Goal: Transaction & Acquisition: Download file/media

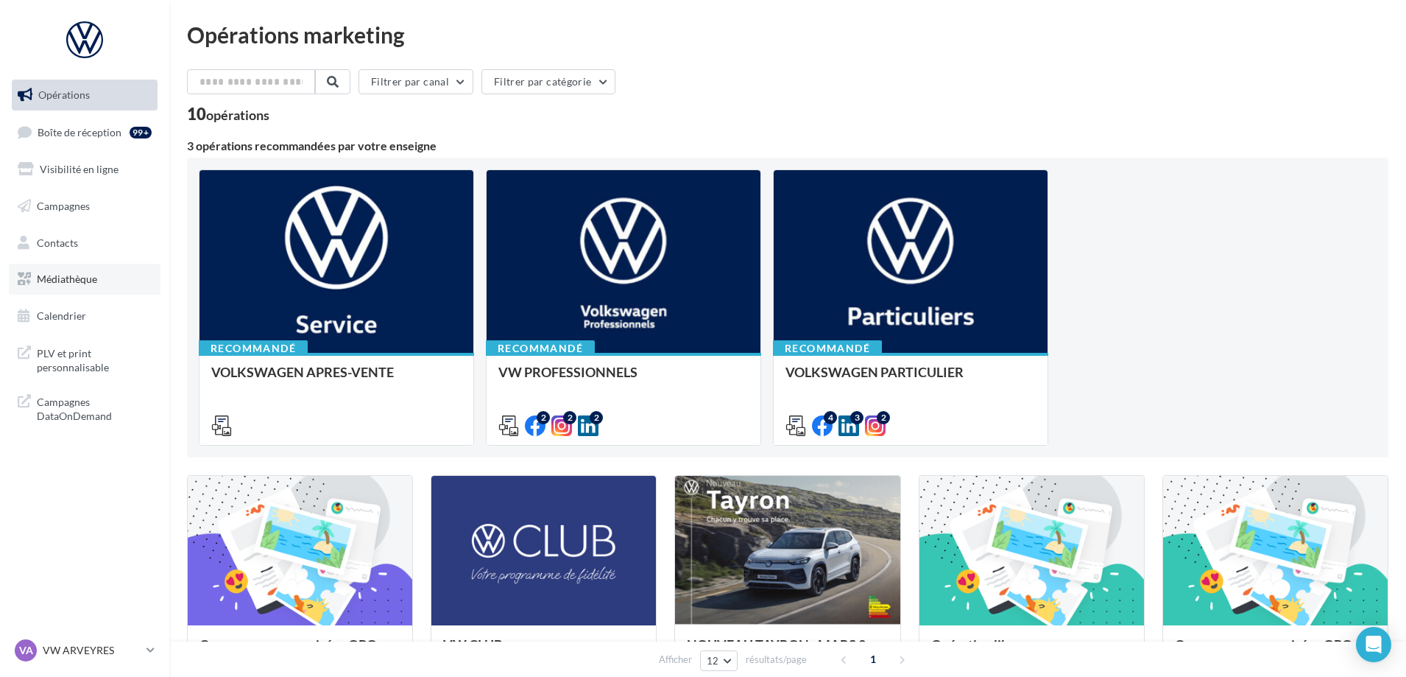
click at [49, 274] on span "Médiathèque" at bounding box center [67, 278] width 60 height 13
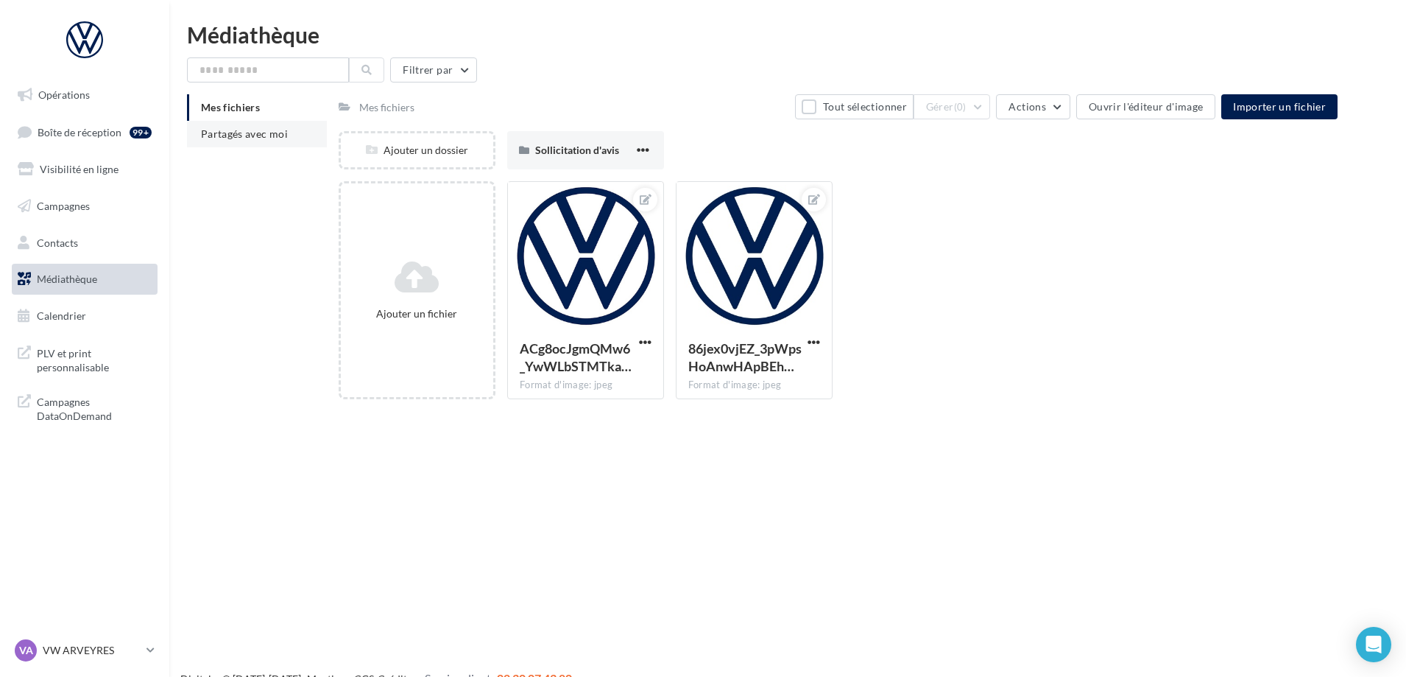
click at [255, 124] on li "Partagés avec moi" at bounding box center [257, 134] width 140 height 27
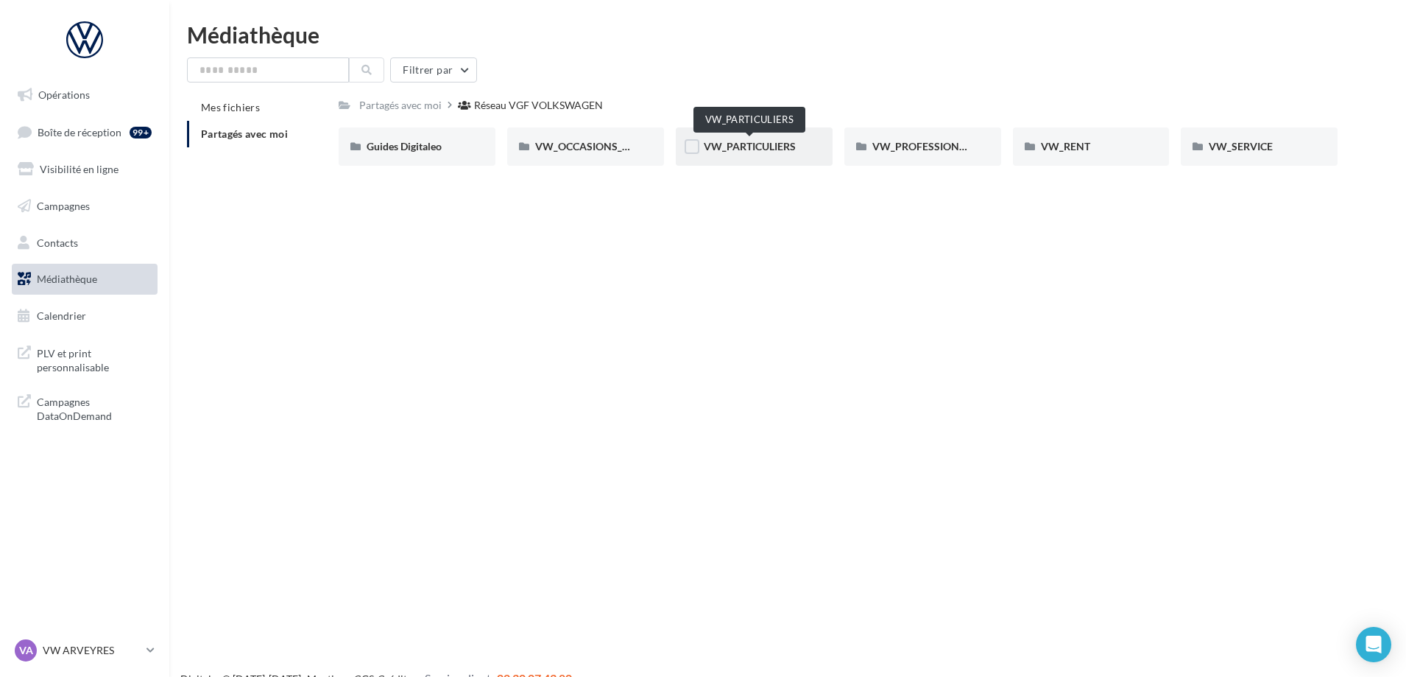
click at [786, 147] on span "VW_PARTICULIERS" at bounding box center [750, 146] width 92 height 13
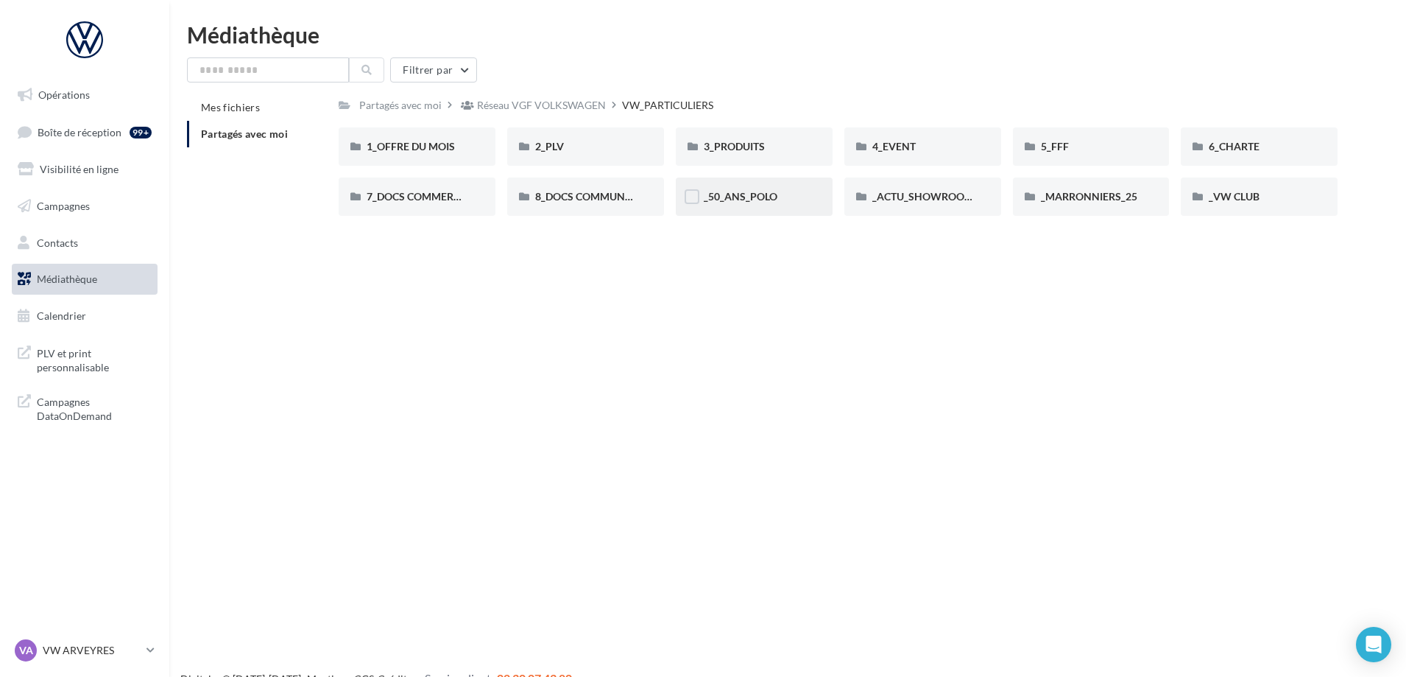
click at [758, 204] on div "_50_ANS_POLO" at bounding box center [754, 196] width 101 height 15
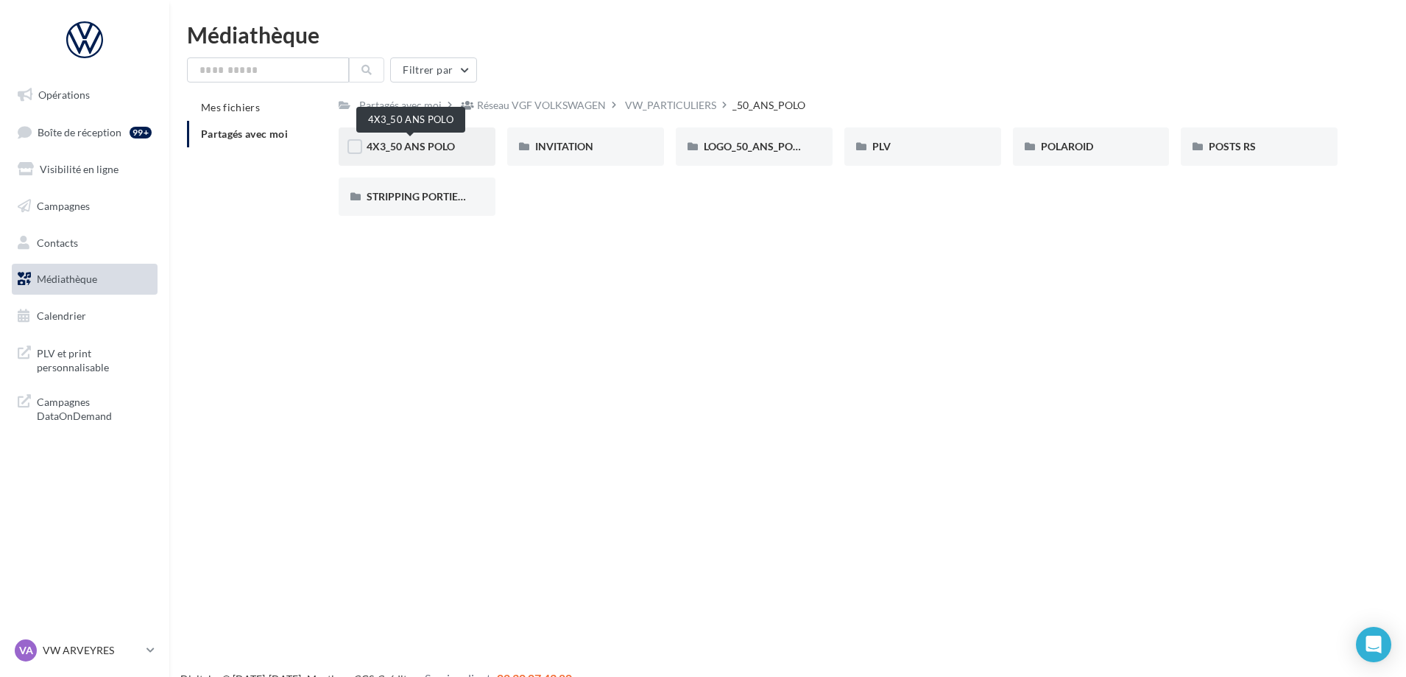
click at [423, 148] on span "4X3_50 ANS POLO" at bounding box center [411, 146] width 88 height 13
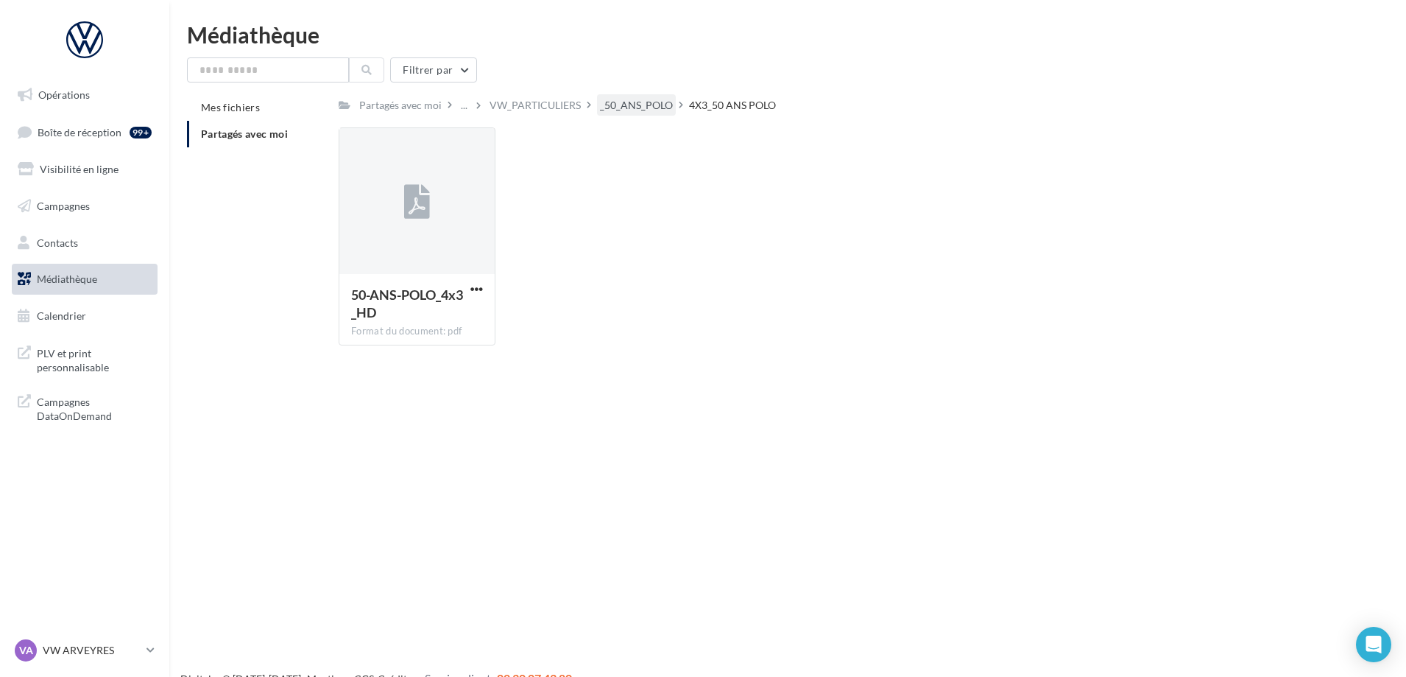
click at [618, 108] on div "_50_ANS_POLO" at bounding box center [636, 105] width 73 height 15
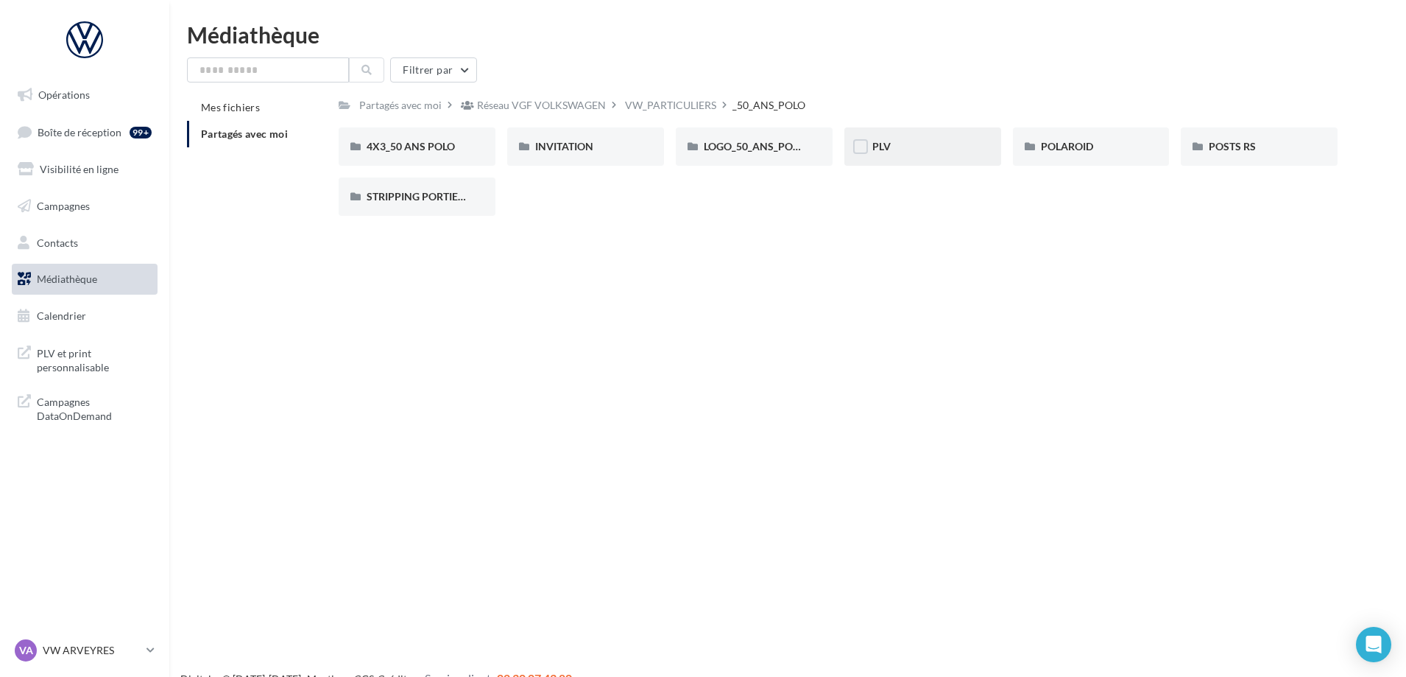
click at [914, 140] on div "PLV" at bounding box center [922, 146] width 101 height 15
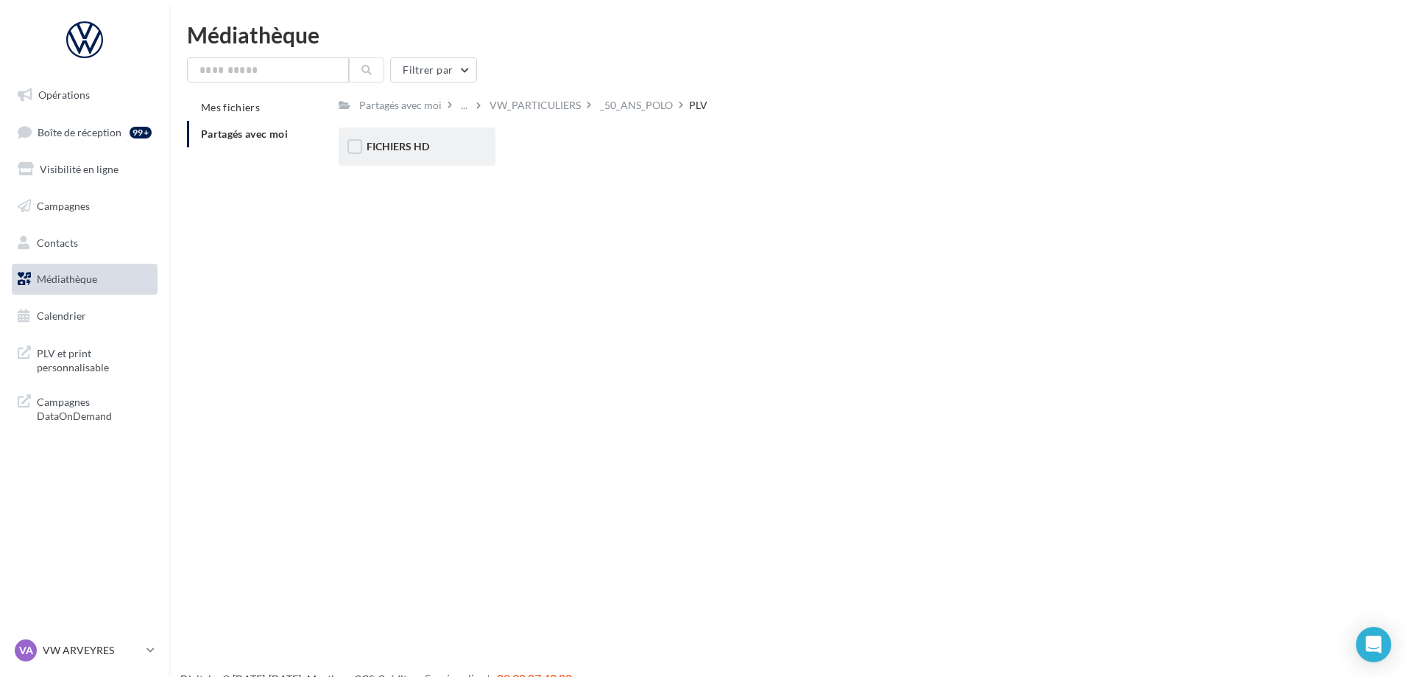
click at [435, 157] on div "FICHIERS HD" at bounding box center [417, 146] width 157 height 38
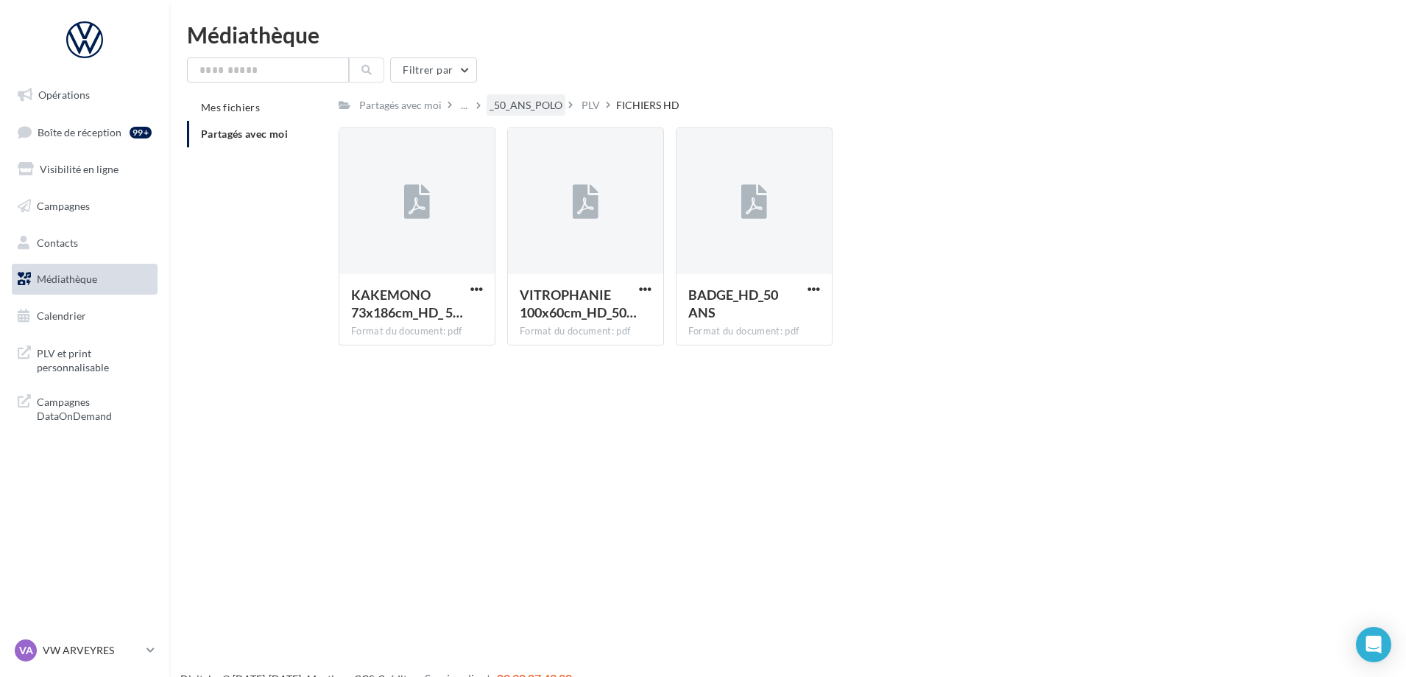
click at [501, 105] on div "_50_ANS_POLO" at bounding box center [526, 105] width 73 height 15
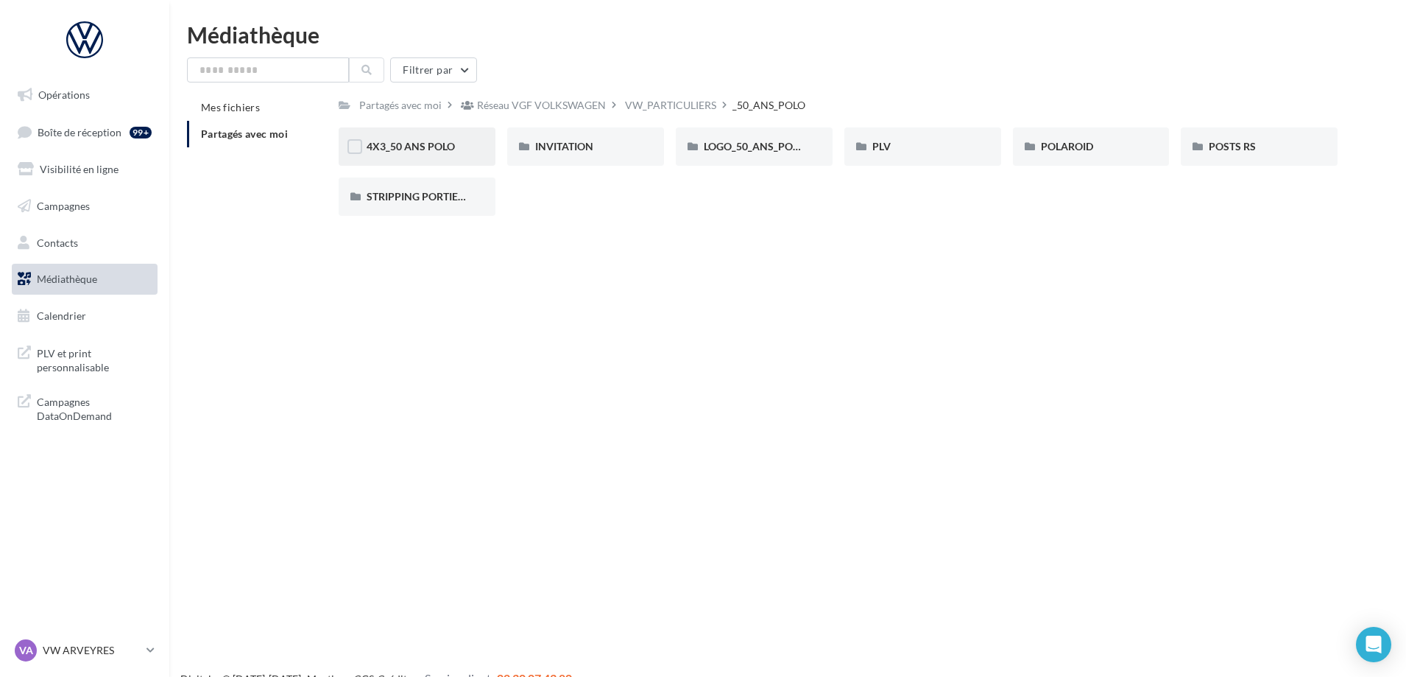
click at [432, 155] on div "4X3_50 ANS POLO" at bounding box center [417, 146] width 157 height 38
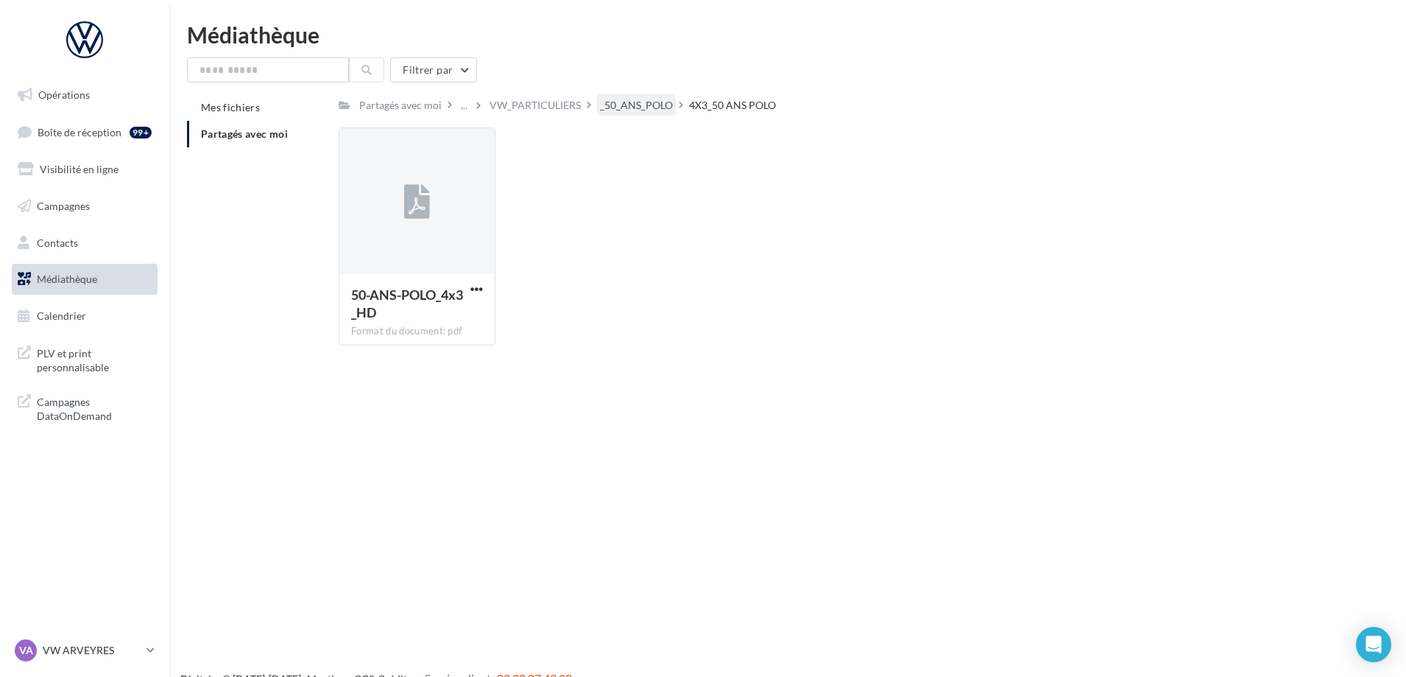
click at [641, 107] on div "_50_ANS_POLO" at bounding box center [636, 105] width 73 height 15
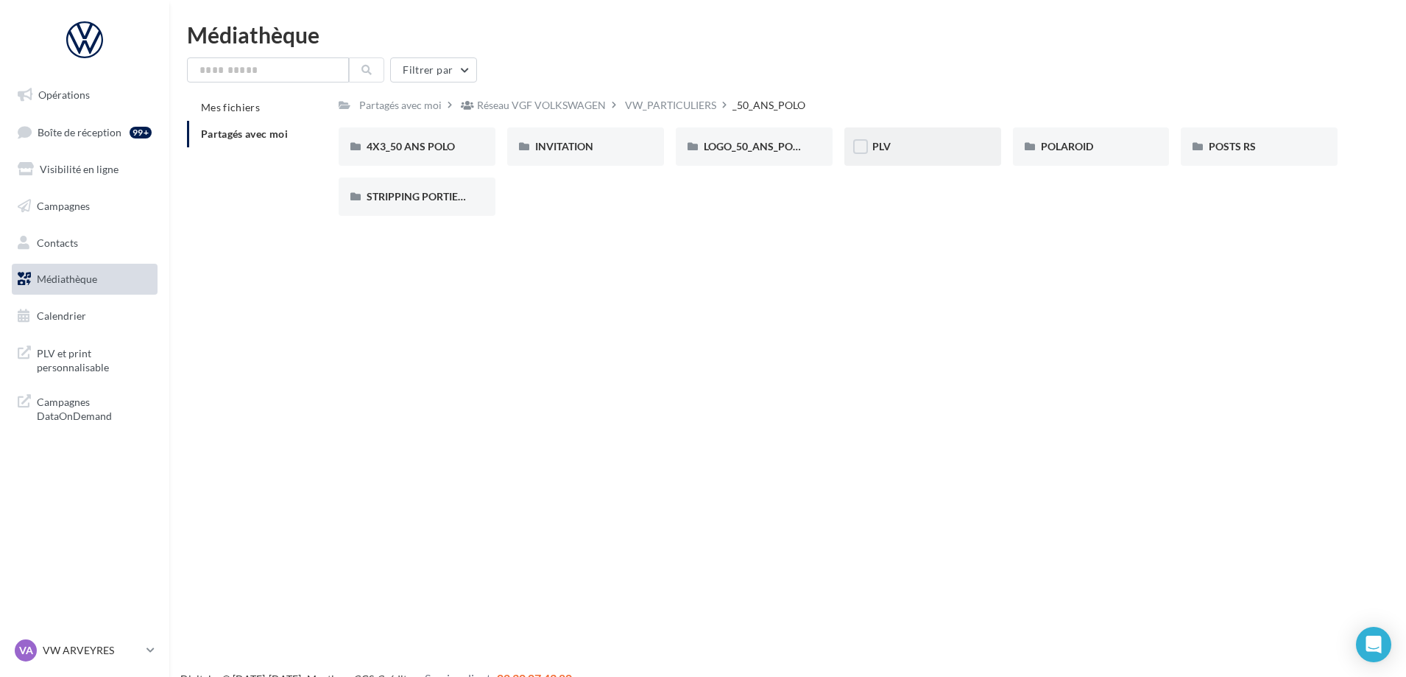
click at [942, 147] on div "PLV" at bounding box center [922, 146] width 101 height 15
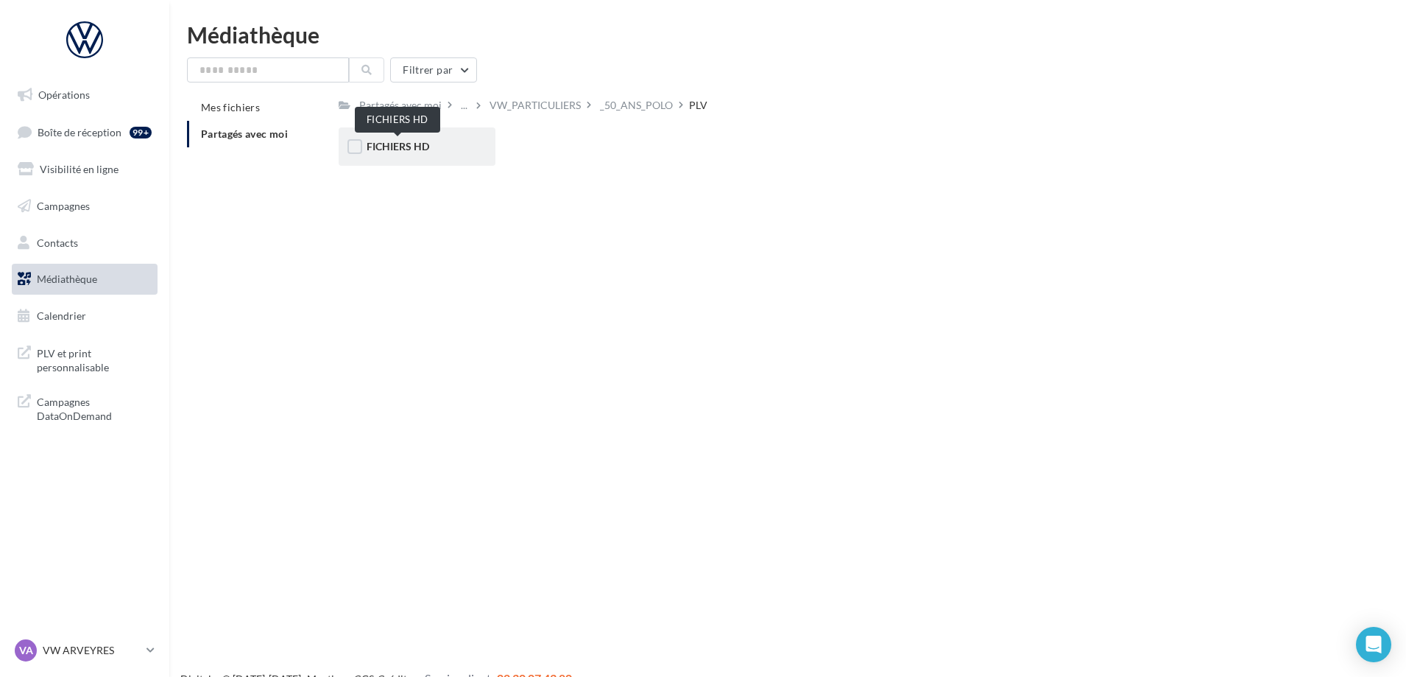
click at [392, 147] on span "FICHIERS HD" at bounding box center [398, 146] width 63 height 13
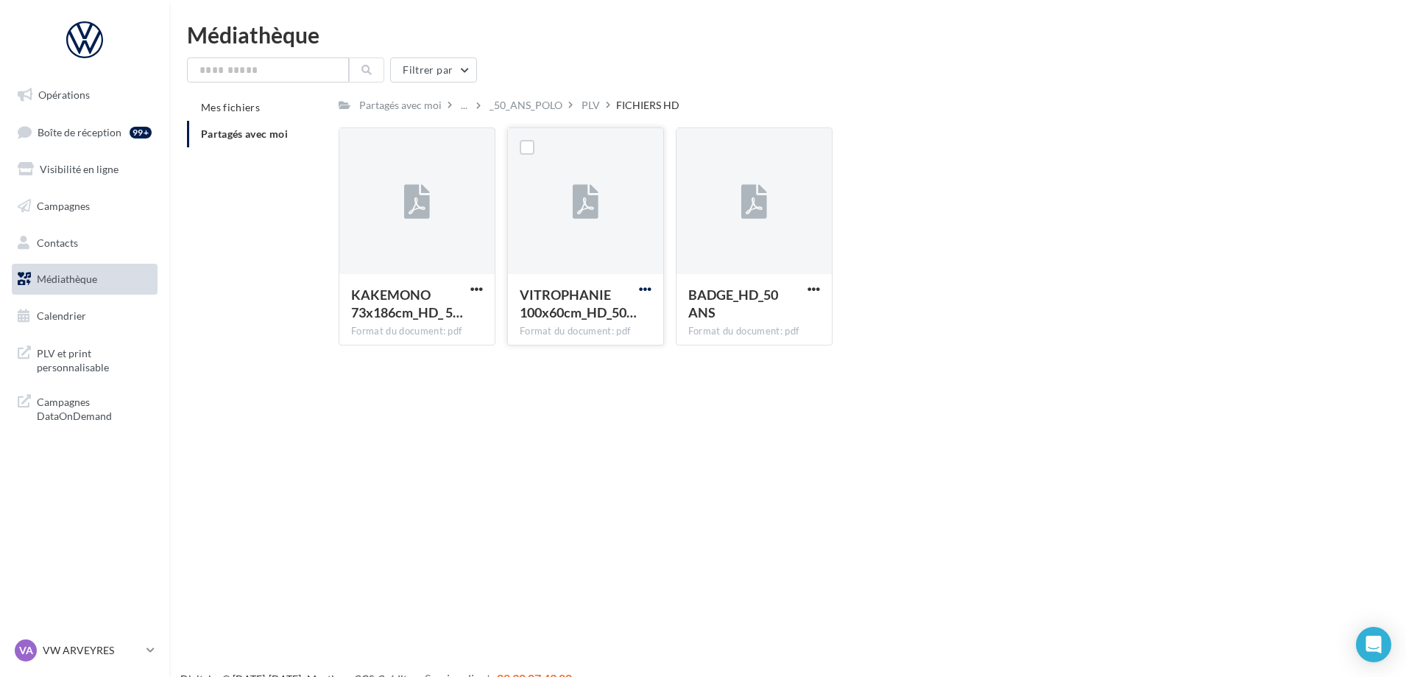
click at [646, 284] on span "button" at bounding box center [645, 289] width 13 height 13
click at [585, 321] on button "Télécharger" at bounding box center [580, 318] width 147 height 38
click at [526, 105] on div "_50_ANS_POLO" at bounding box center [526, 105] width 73 height 15
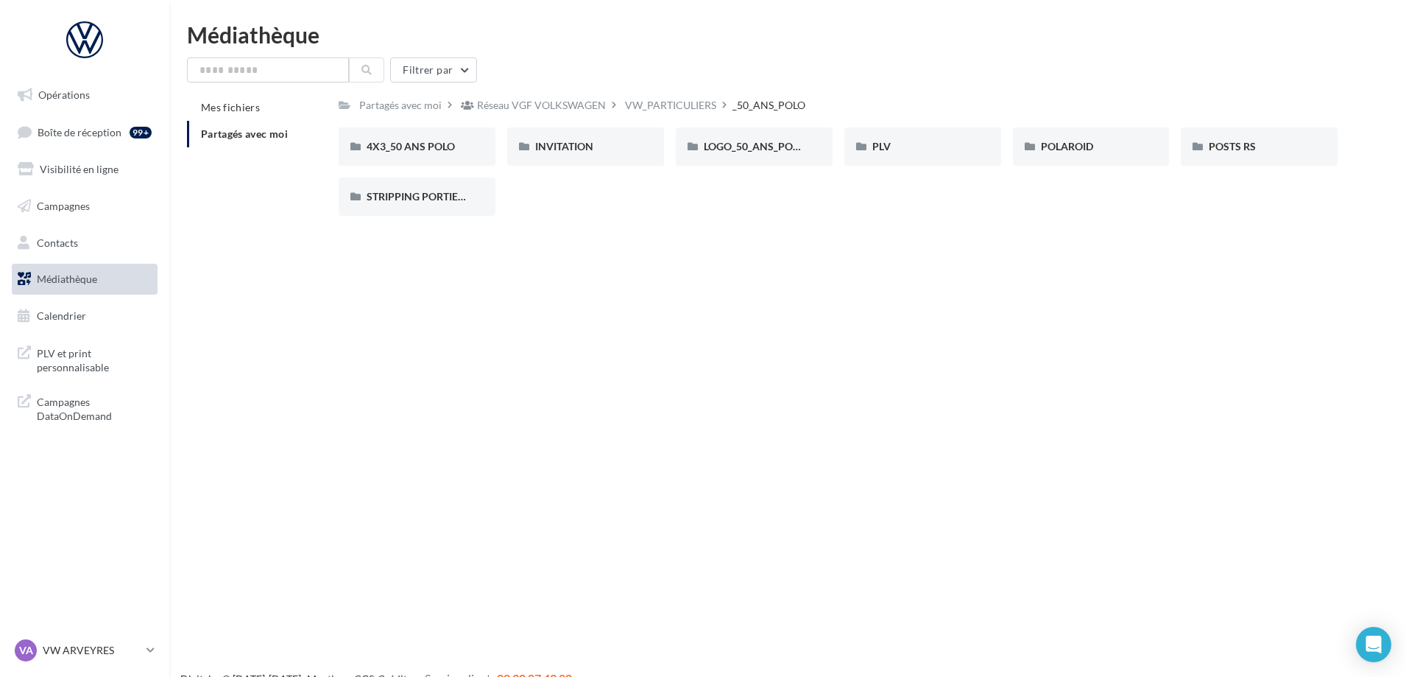
click at [923, 214] on div "4X3_50 ANS POLO 4X3_50 ANS POLO INVITATION INVITATION LOGO_50_ANS_POLO LOGO_50_…" at bounding box center [844, 177] width 1011 height 100
click at [895, 149] on div "PLV" at bounding box center [922, 146] width 101 height 15
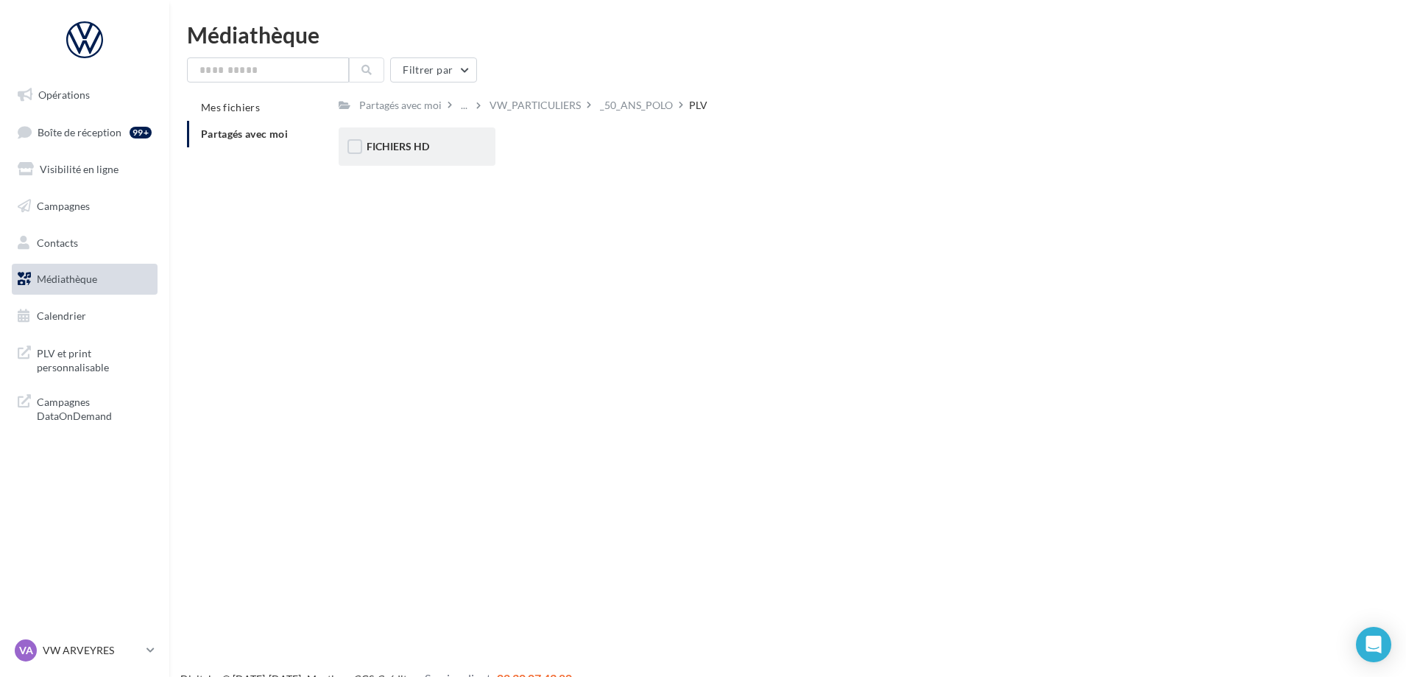
click at [401, 139] on div "FICHIERS HD" at bounding box center [417, 146] width 101 height 15
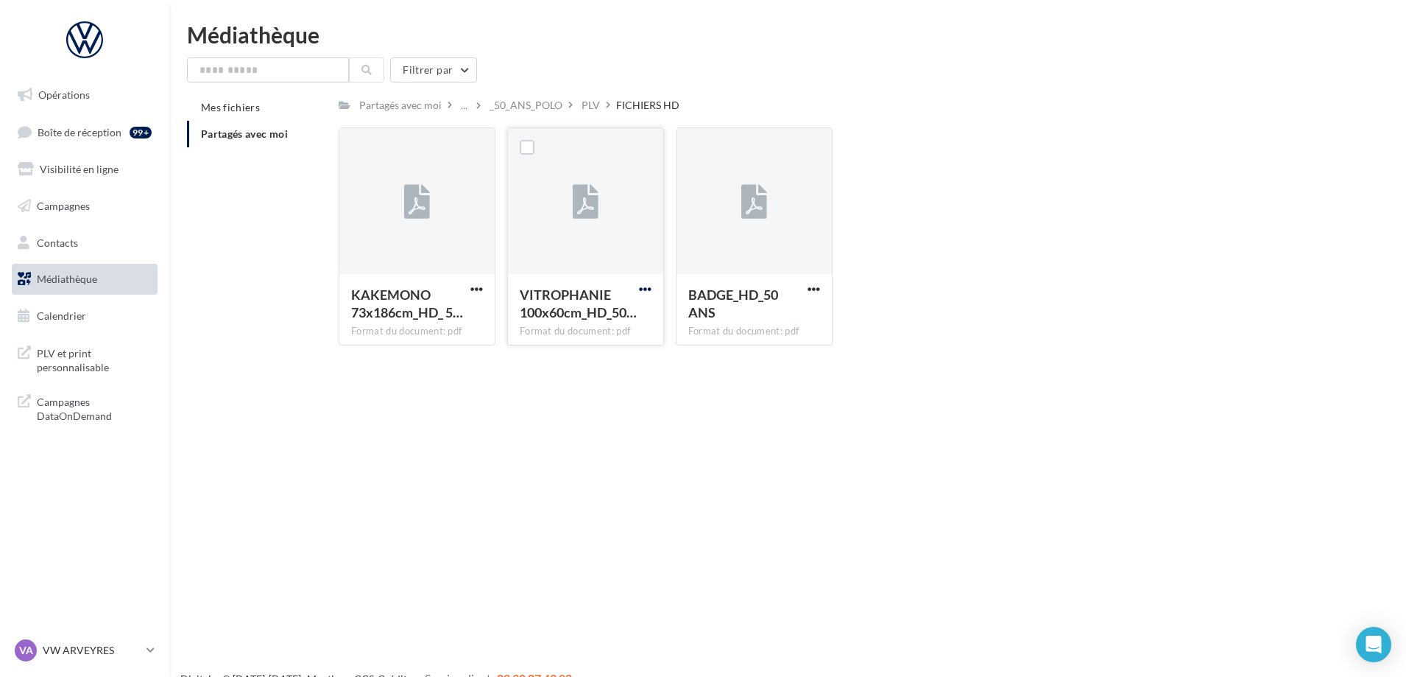
click at [644, 286] on span "button" at bounding box center [645, 289] width 13 height 13
click at [598, 314] on button "Télécharger" at bounding box center [580, 318] width 147 height 38
click at [474, 287] on span "button" at bounding box center [476, 289] width 13 height 13
click at [424, 314] on button "Télécharger" at bounding box center [412, 318] width 147 height 38
click at [589, 105] on div "Le téléchargement va bientôt commencer Le téléchargement va bientôt commencer" at bounding box center [702, 108] width 257 height 80
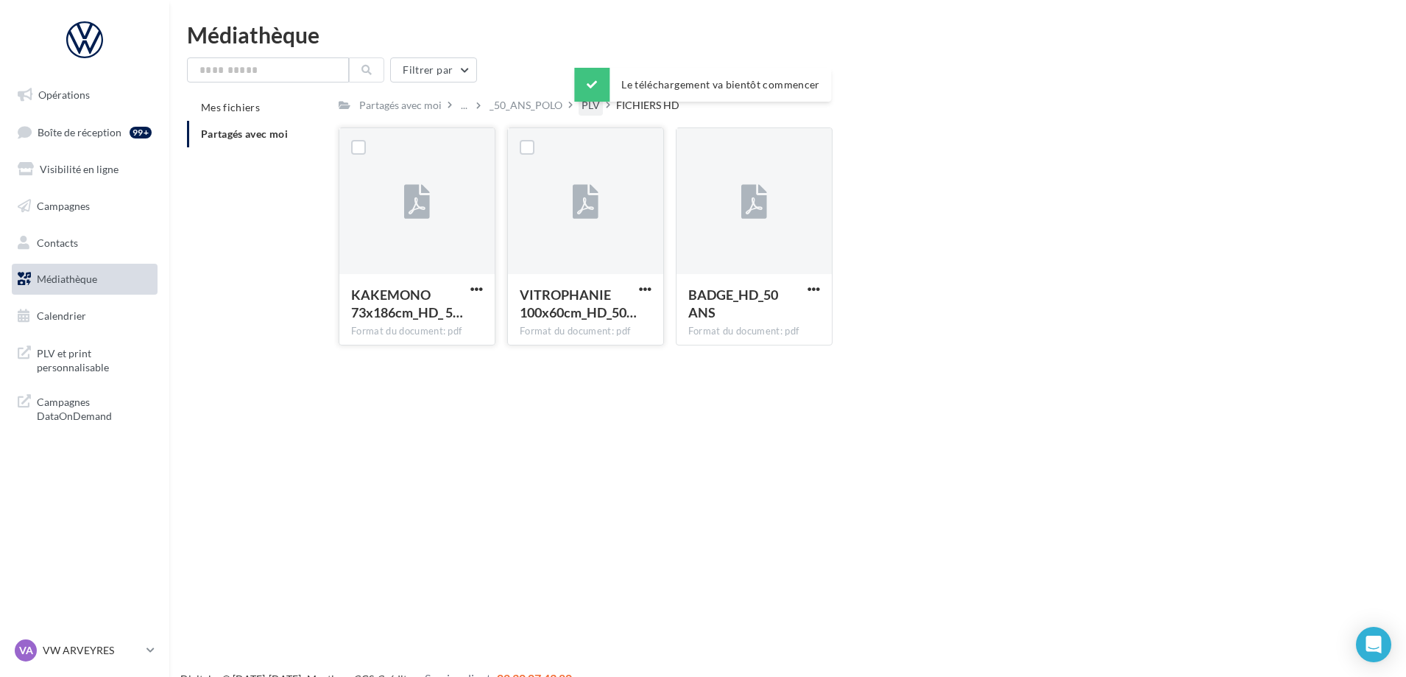
click at [591, 108] on div "PLV" at bounding box center [591, 105] width 18 height 15
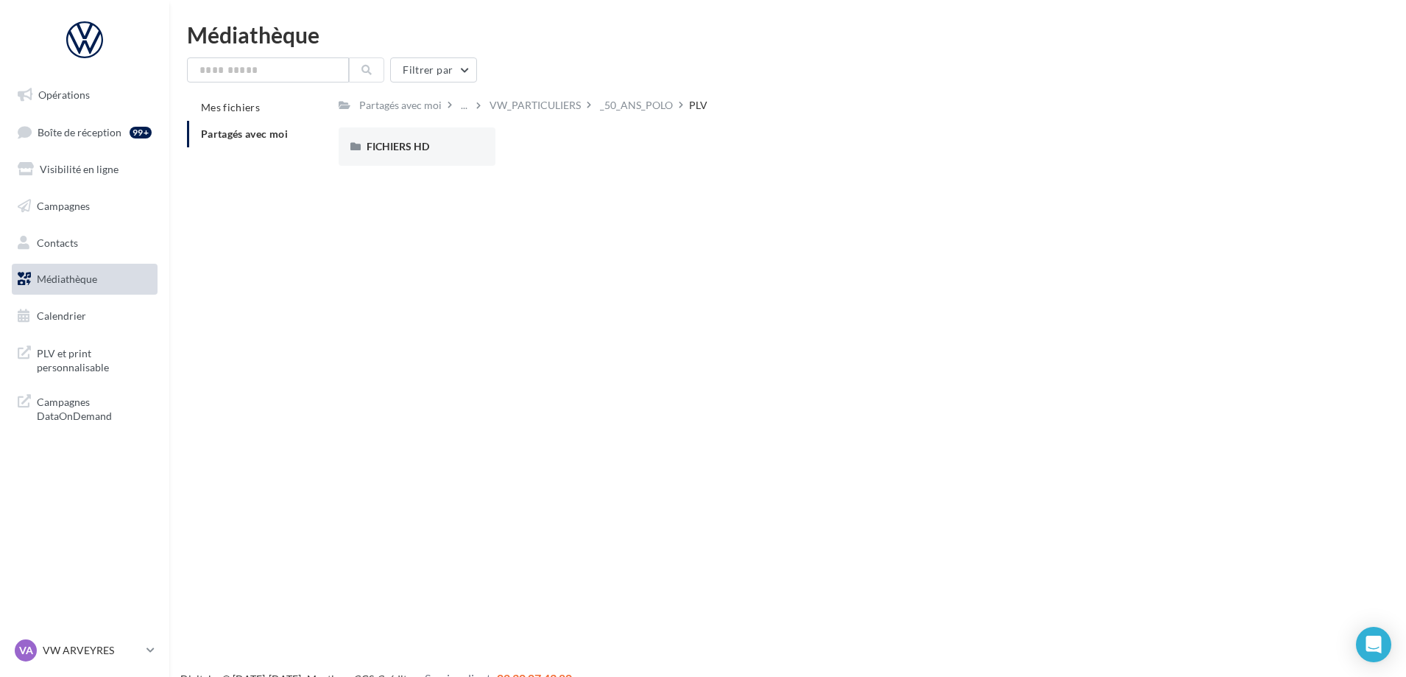
click at [434, 124] on div "Partagés avec moi ... VW_PARTICULIERS _50_ANS_POLO PLV Rs Partagé par Réseau VG…" at bounding box center [838, 135] width 999 height 83
click at [679, 100] on icon at bounding box center [681, 104] width 4 height 10
click at [632, 102] on div "_50_ANS_POLO" at bounding box center [636, 105] width 73 height 15
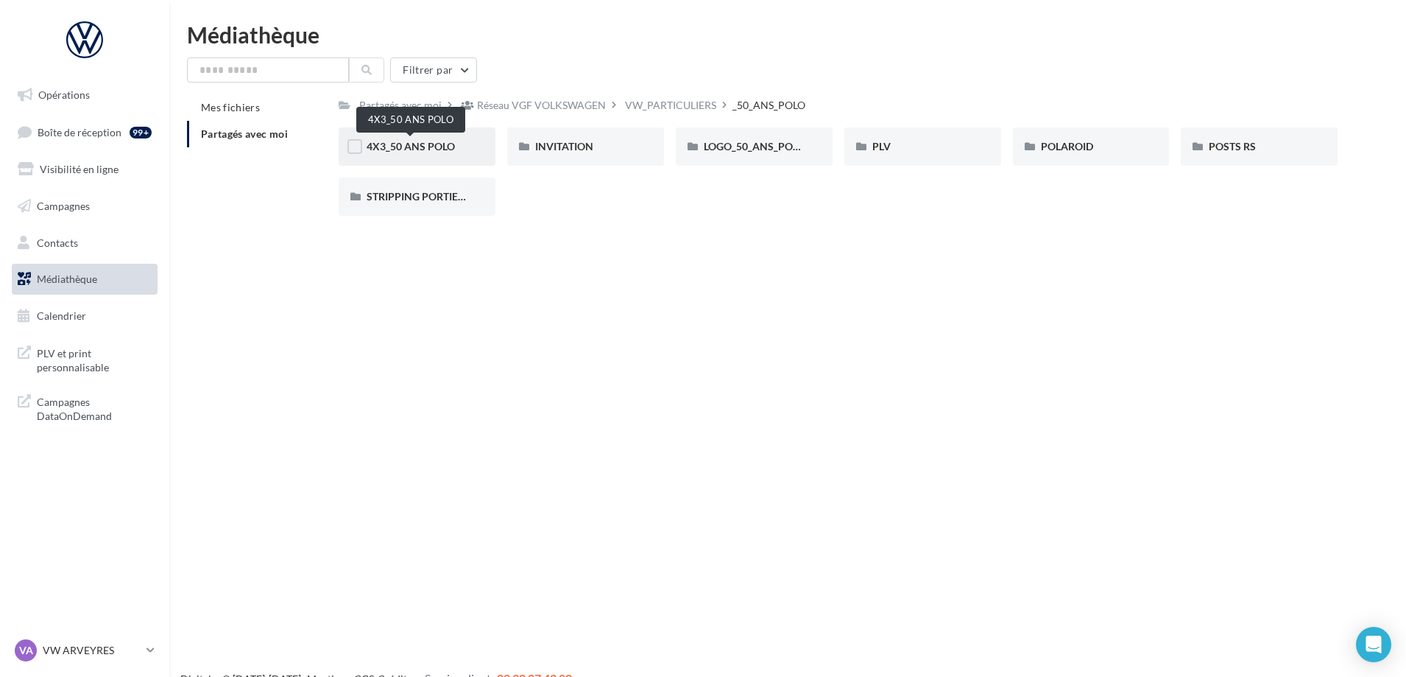
click at [445, 142] on span "4X3_50 ANS POLO" at bounding box center [411, 146] width 88 height 13
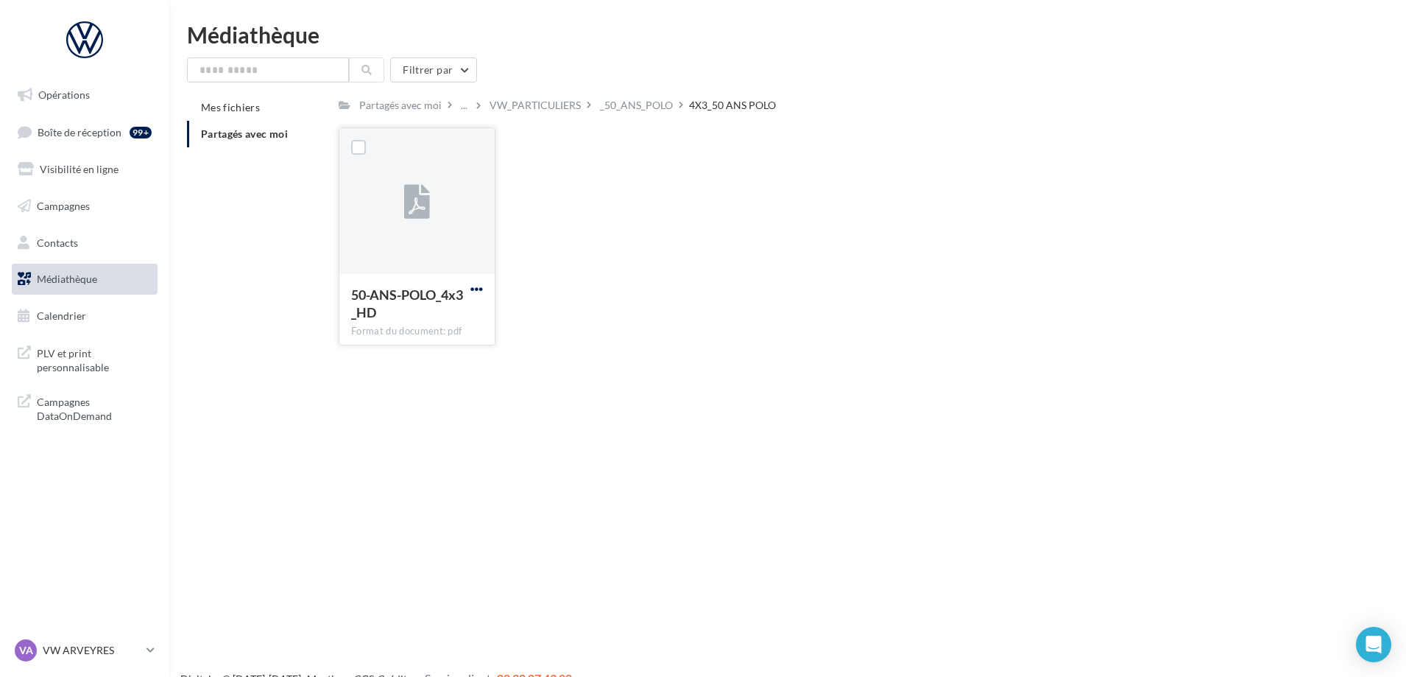
click at [479, 283] on span "button" at bounding box center [476, 289] width 13 height 13
click at [454, 323] on button "Télécharger" at bounding box center [412, 318] width 147 height 38
click at [1090, 222] on div "50-ANS-POLO_4x3_HD Format du document: pdf 50-ANS-POLO_4x3_HD" at bounding box center [844, 242] width 1011 height 230
click at [613, 106] on div "_50_ANS_POLO" at bounding box center [636, 105] width 73 height 15
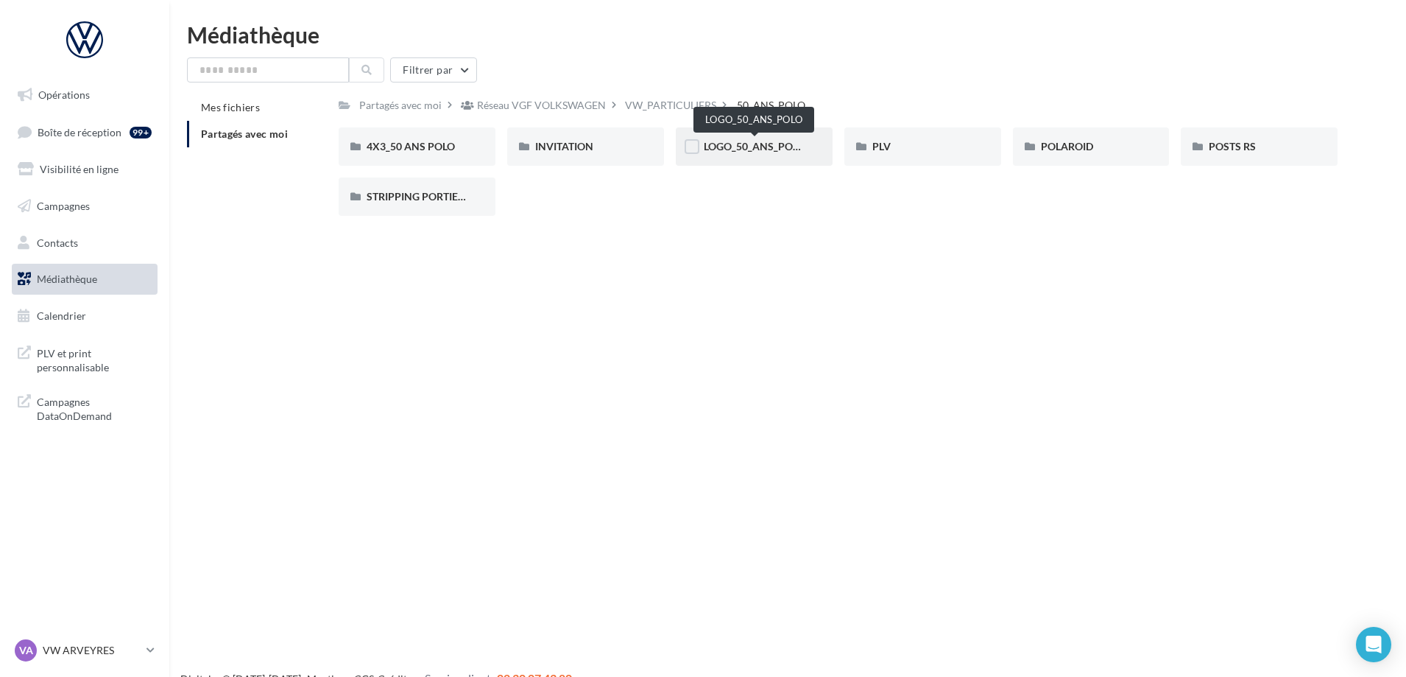
click at [724, 144] on span "LOGO_50_ANS_POLO" at bounding box center [755, 146] width 102 height 13
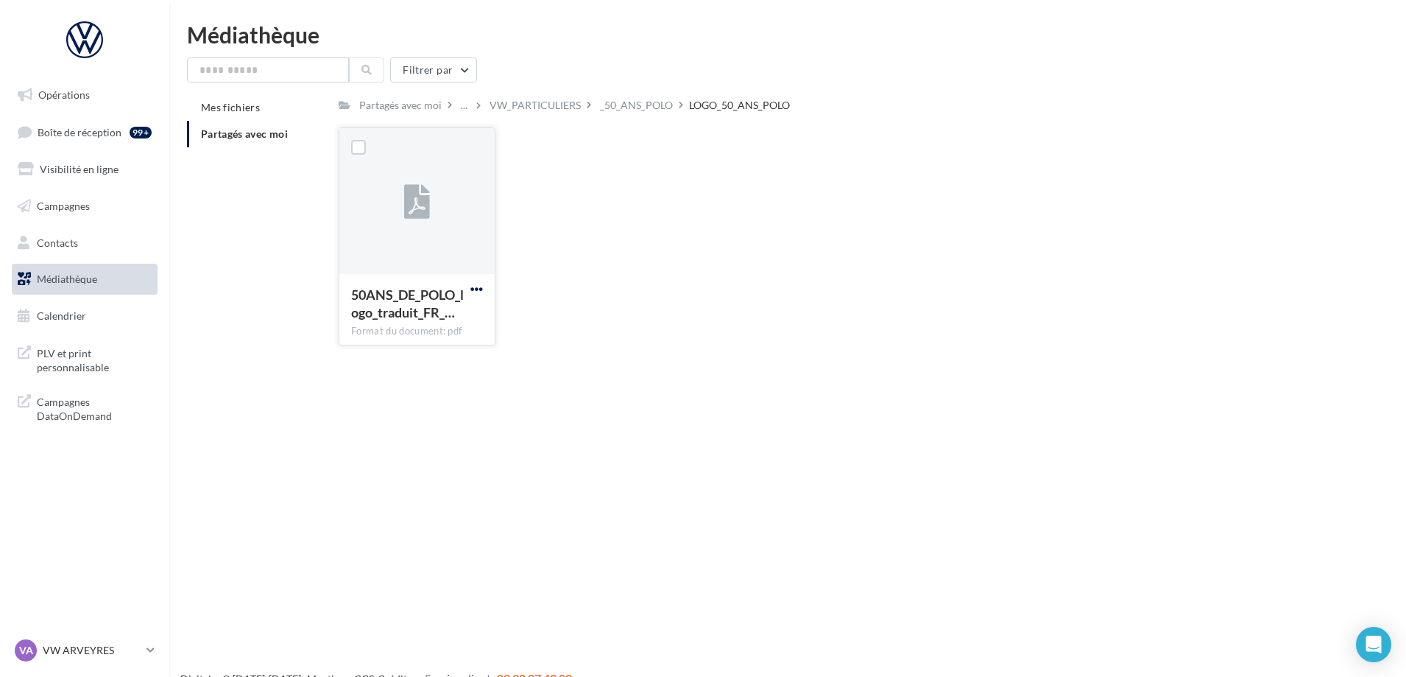
click at [479, 284] on span "button" at bounding box center [476, 289] width 13 height 13
click at [423, 319] on button "Télécharger" at bounding box center [412, 318] width 147 height 38
click at [638, 104] on div "_50_ANS_POLO" at bounding box center [636, 105] width 73 height 15
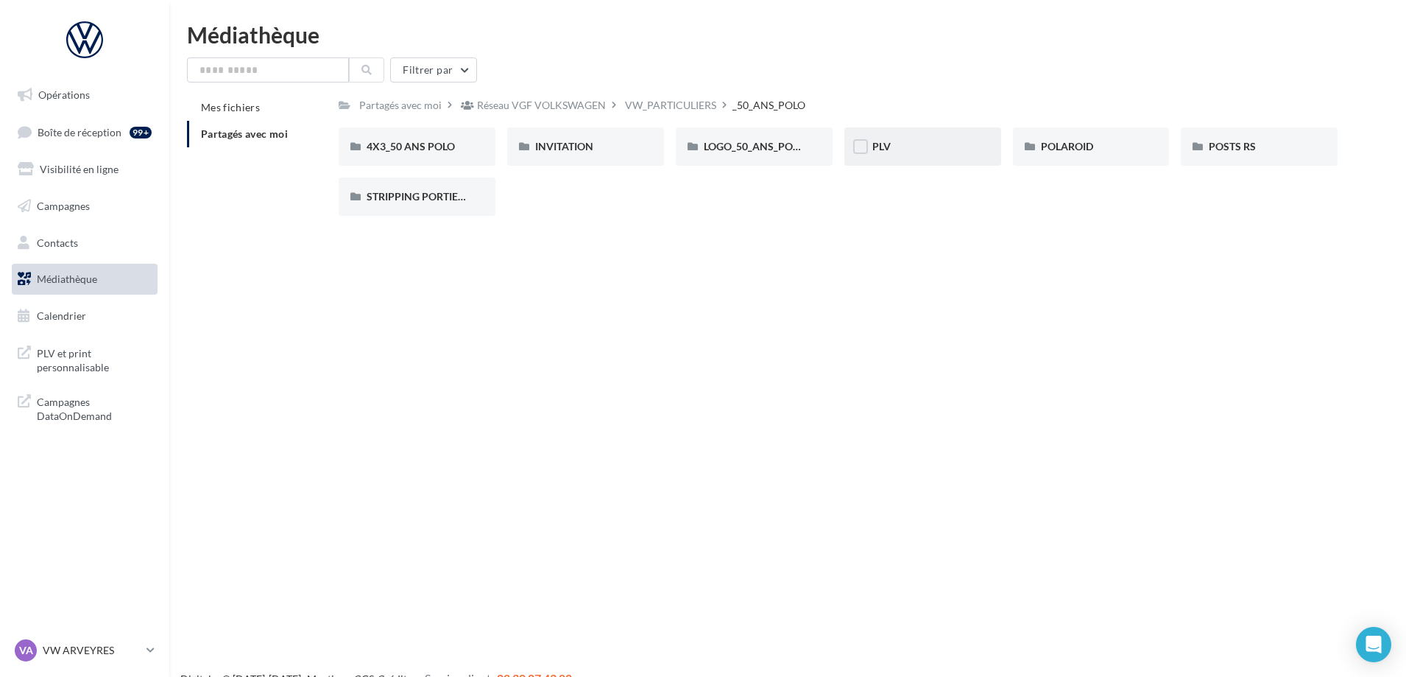
click at [915, 145] on div "PLV" at bounding box center [922, 146] width 101 height 15
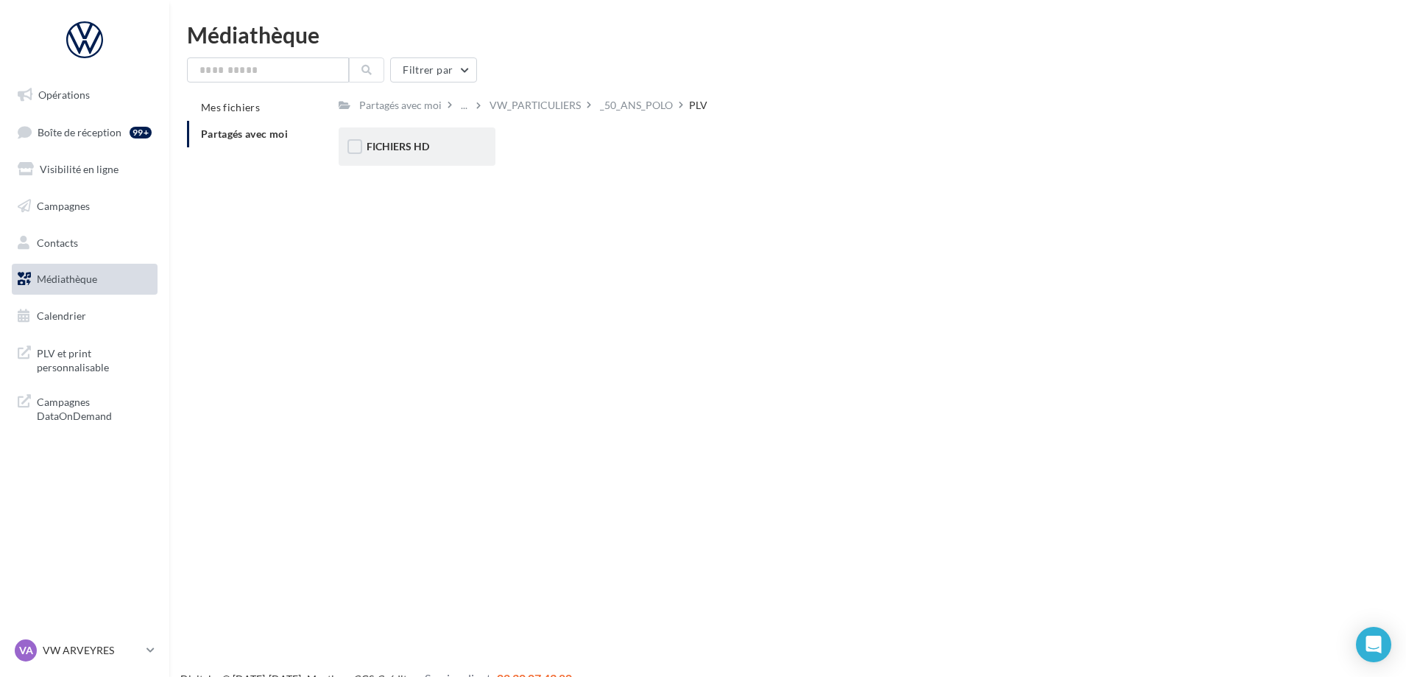
click at [443, 143] on div "FICHIERS HD" at bounding box center [417, 146] width 101 height 15
